Goal: Obtain resource: Download file/media

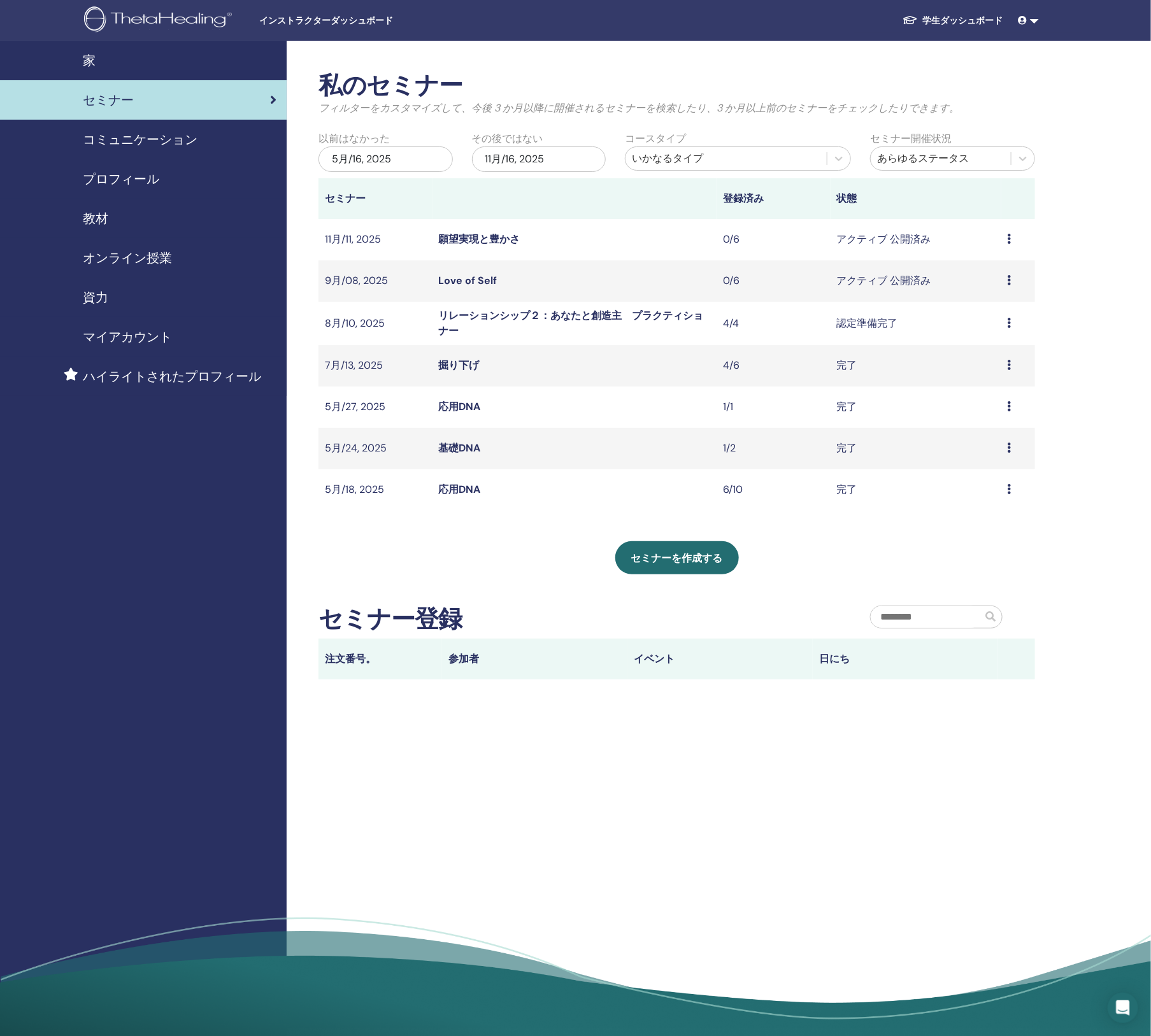
click at [462, 285] on link "Love of Self" at bounding box center [468, 280] width 58 height 14
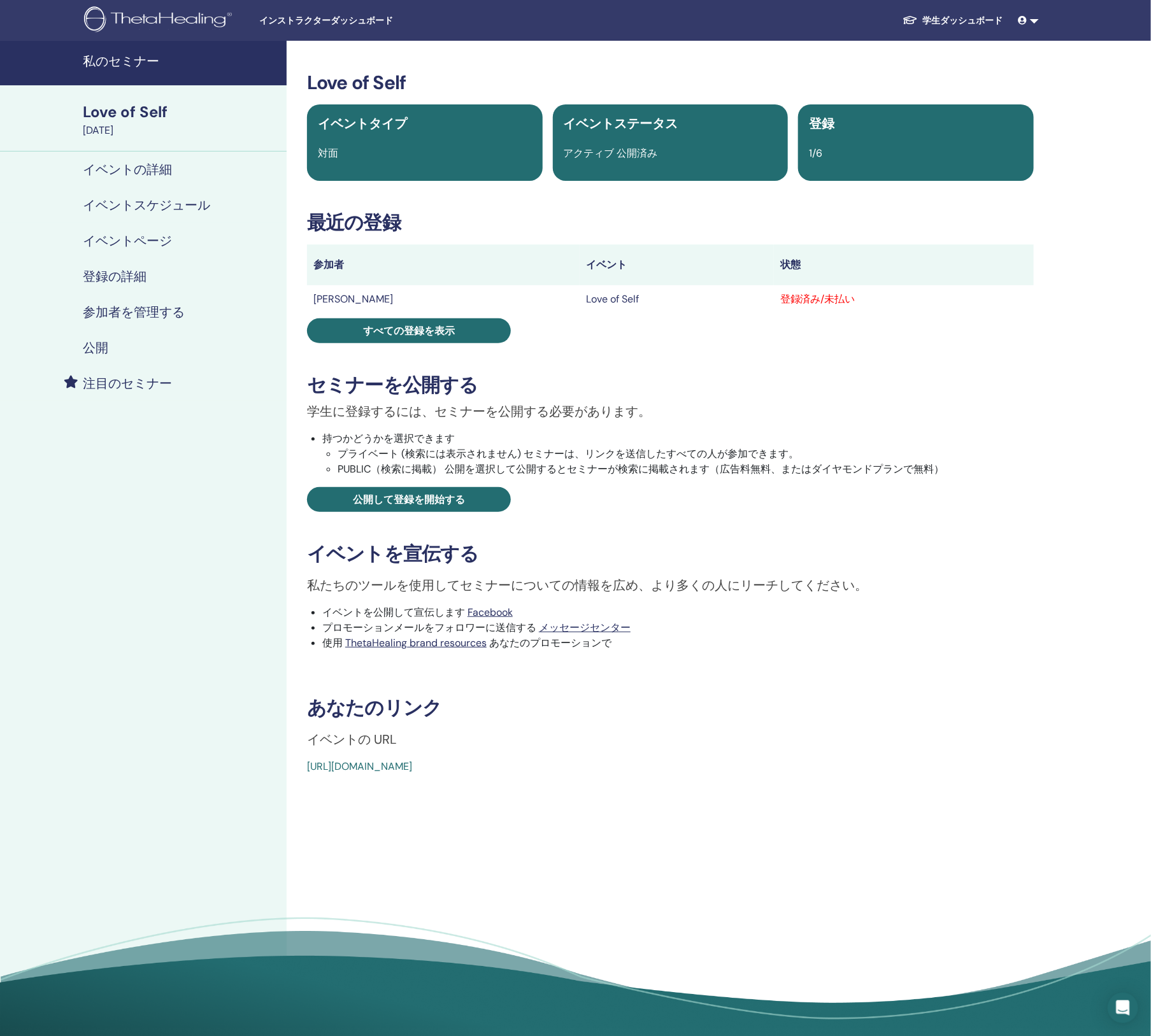
click at [114, 65] on h4 "私のセミナー" at bounding box center [181, 61] width 197 height 16
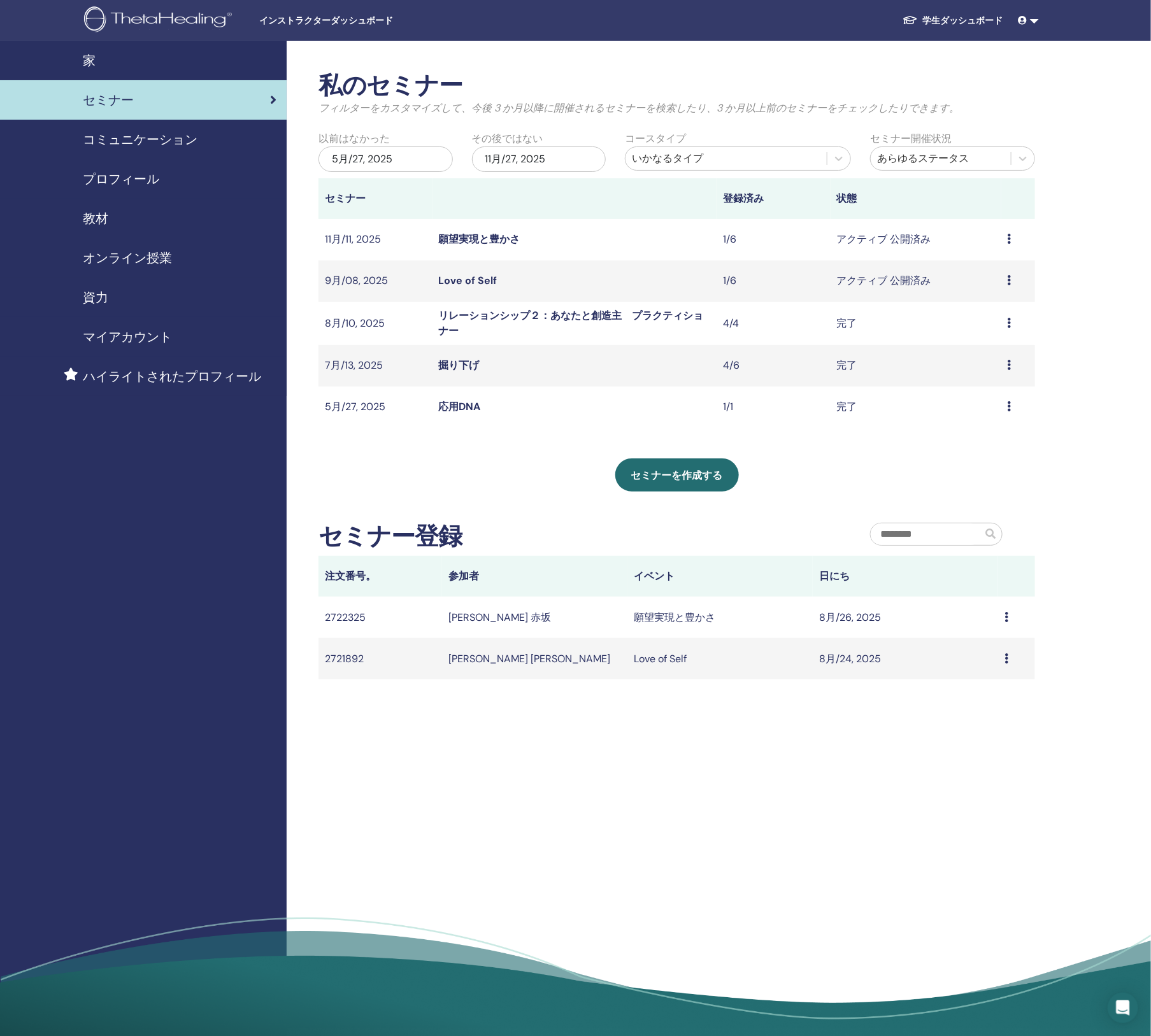
click at [104, 219] on span "教材" at bounding box center [95, 219] width 25 height 19
click at [343, 155] on div "5月/27, 2025" at bounding box center [386, 159] width 134 height 25
click at [321, 197] on button "Previous Month" at bounding box center [320, 195] width 20 height 20
click at [364, 313] on div "22" at bounding box center [365, 310] width 18 height 18
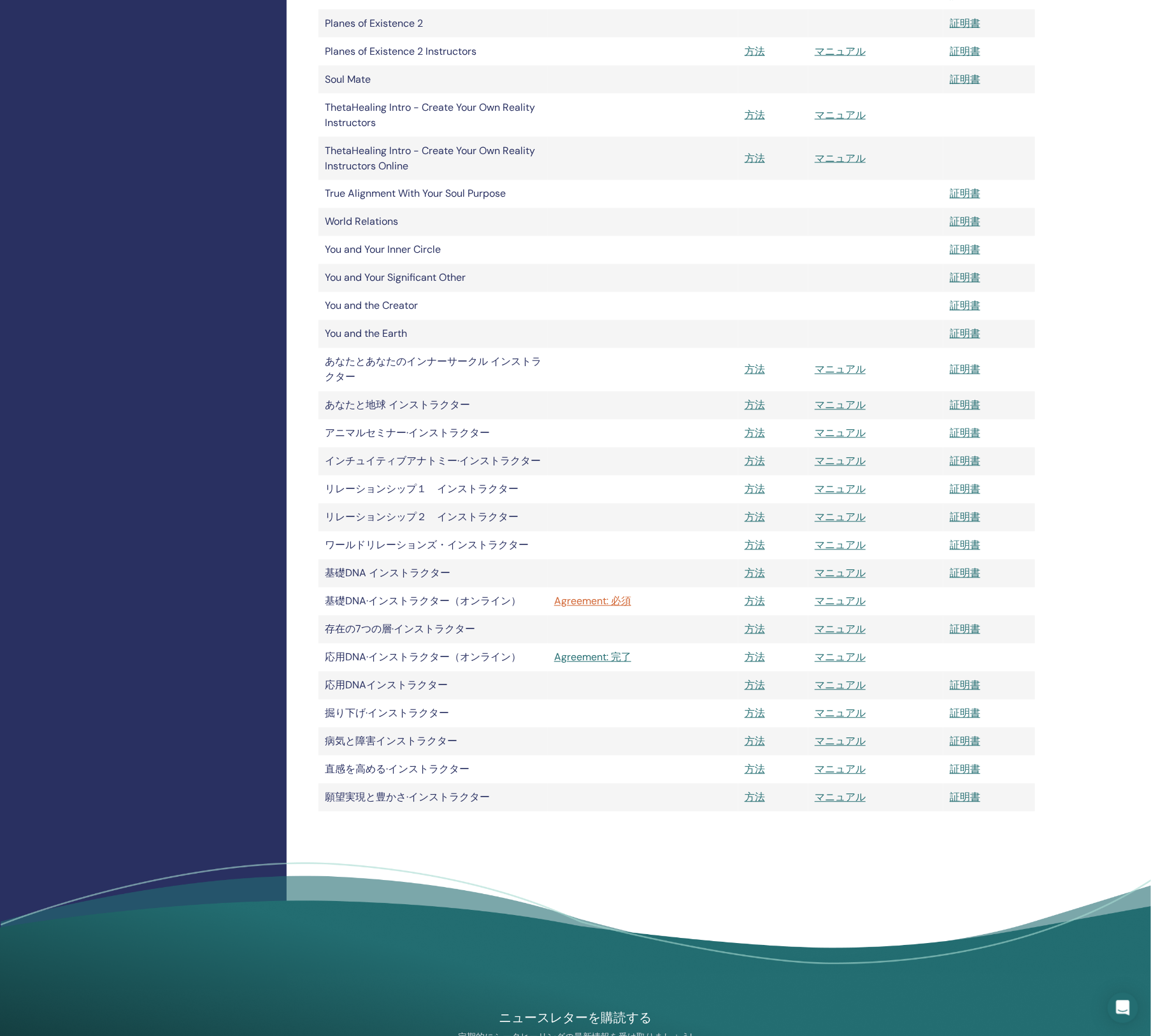
scroll to position [975, 0]
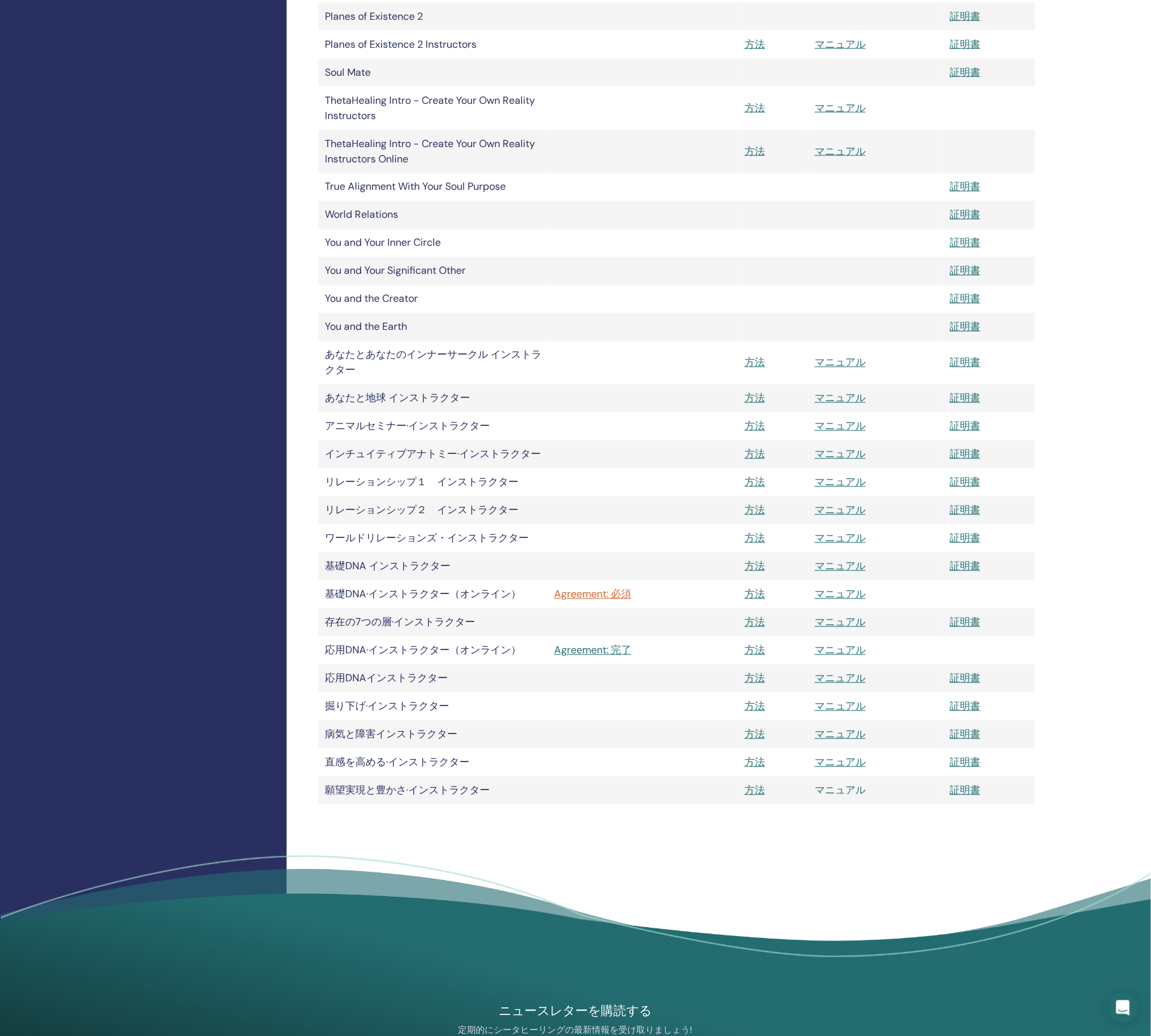
click at [836, 788] on link "マニュアル" at bounding box center [840, 791] width 51 height 14
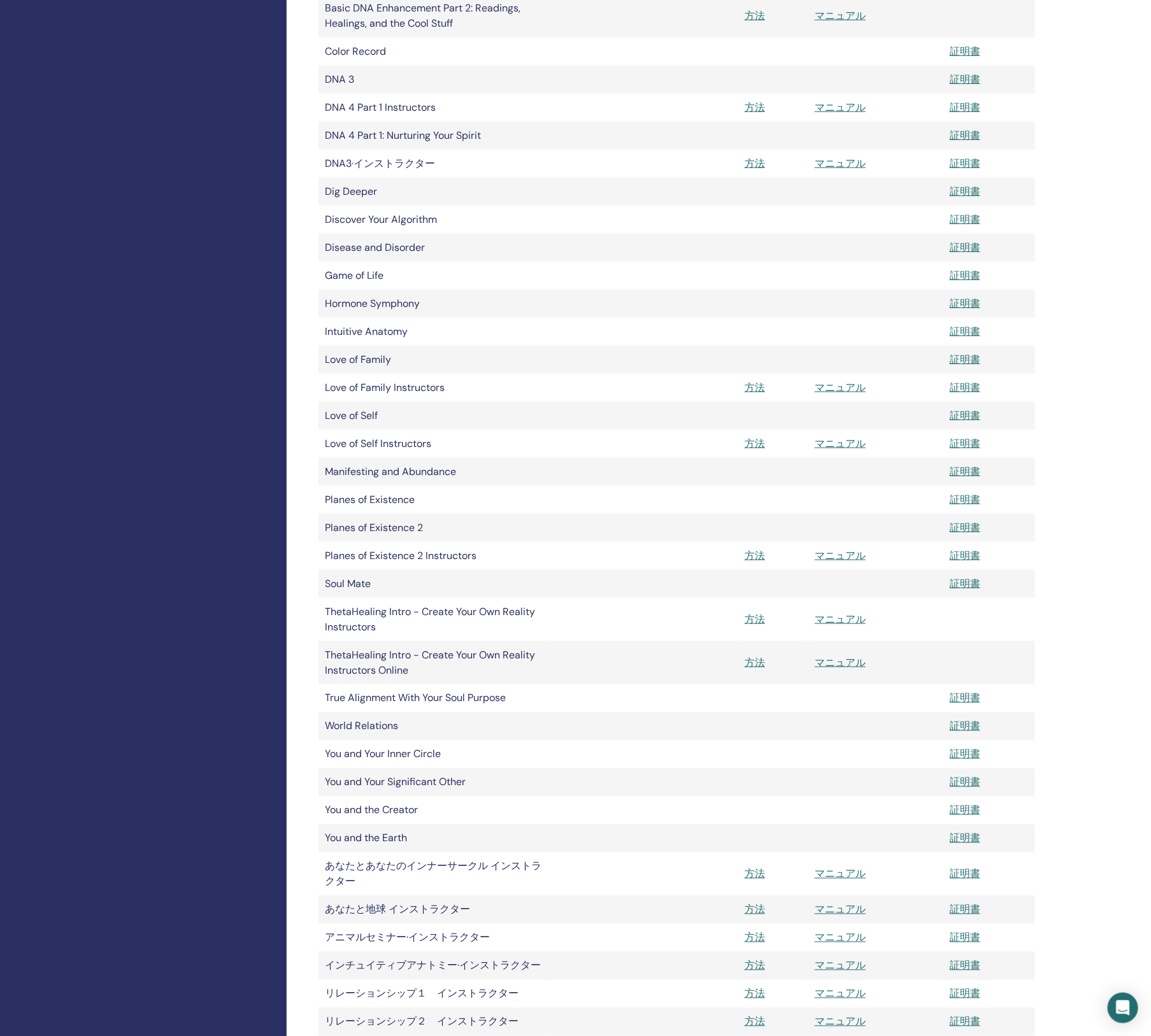
scroll to position [288, 0]
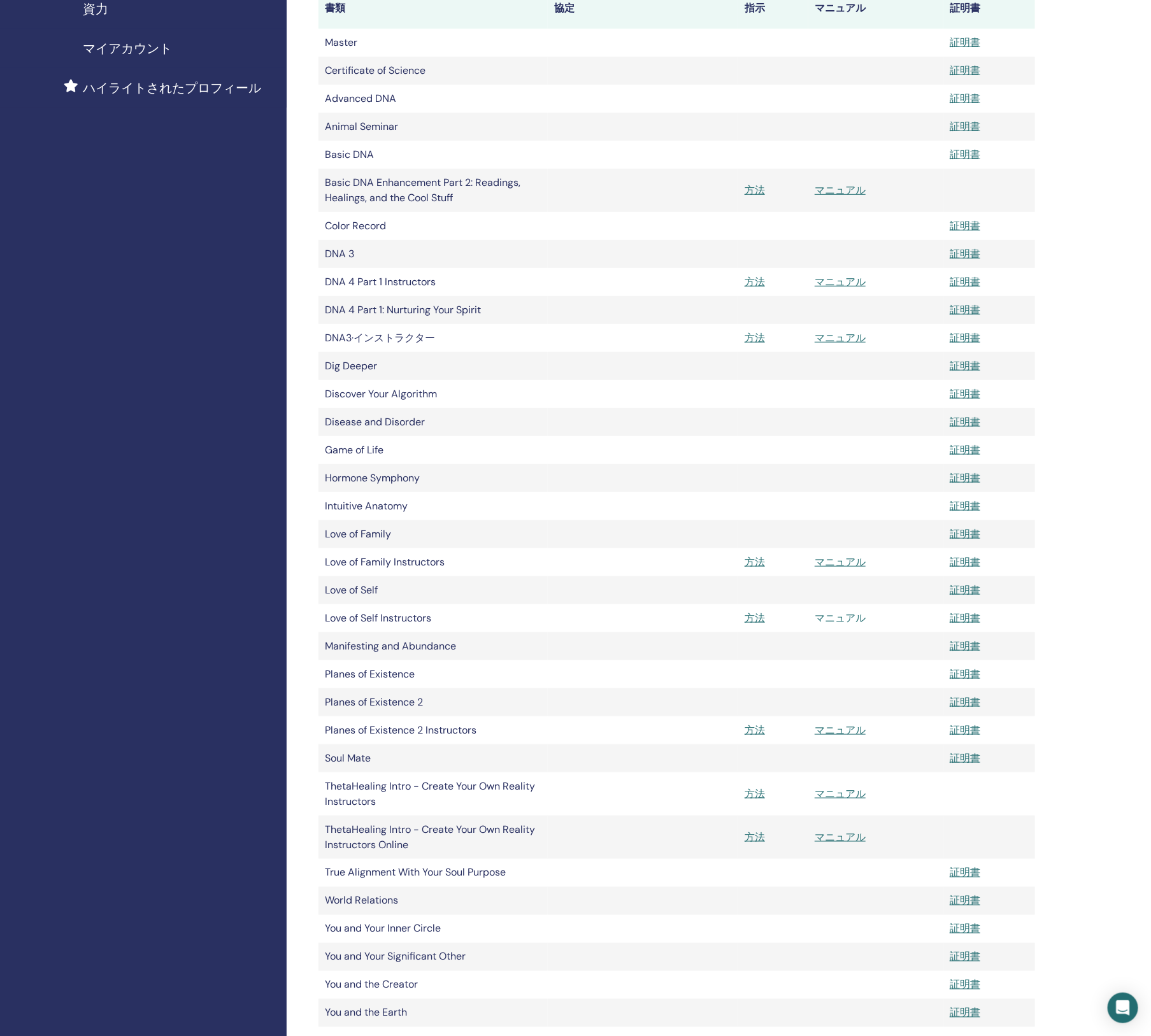
click at [835, 619] on link "マニュアル" at bounding box center [840, 618] width 51 height 14
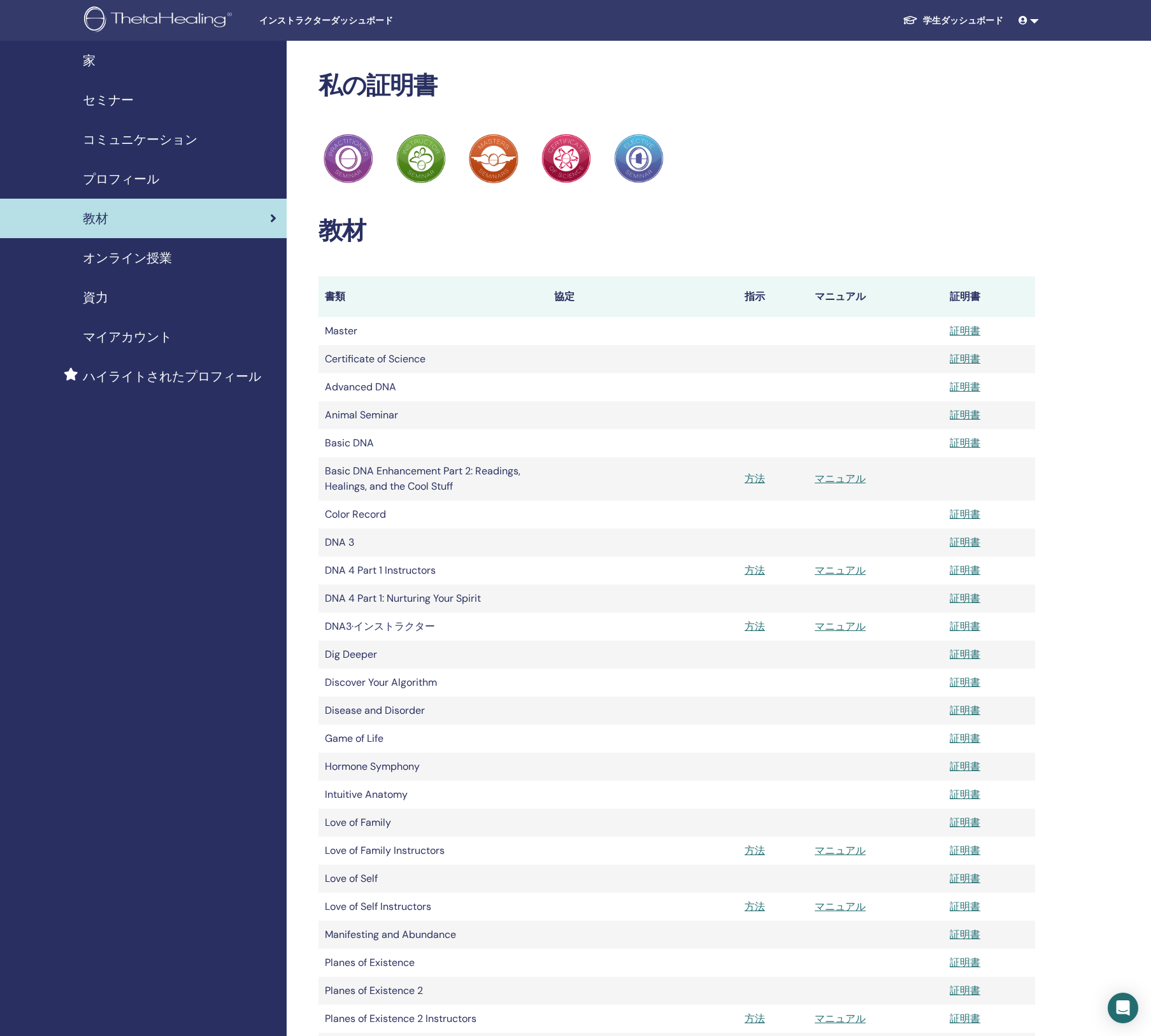
scroll to position [286, 0]
